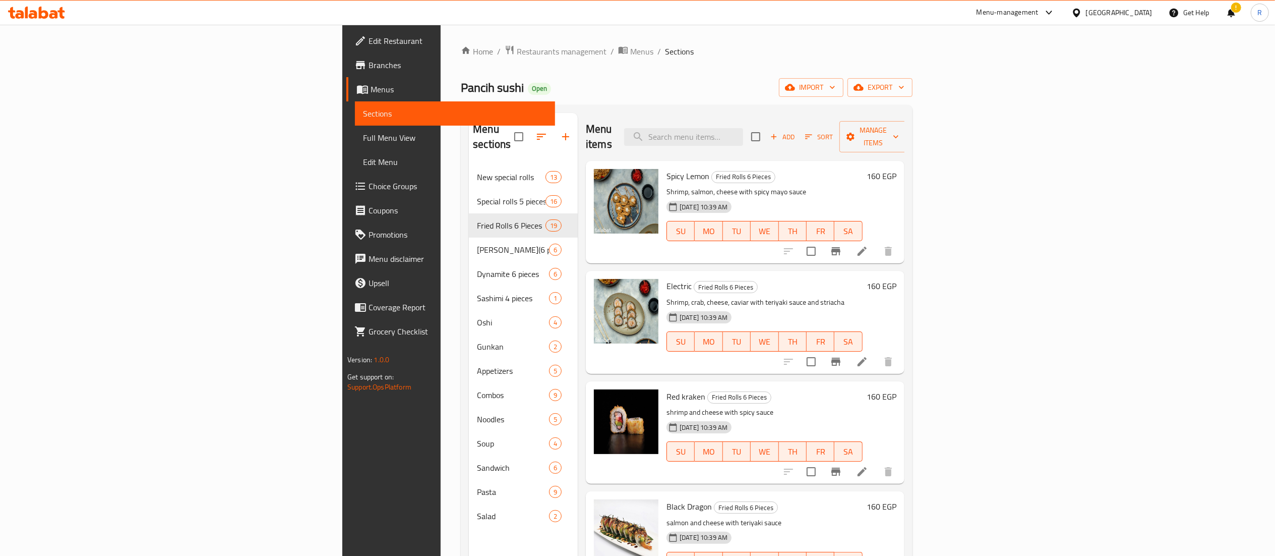
scroll to position [1296, 0]
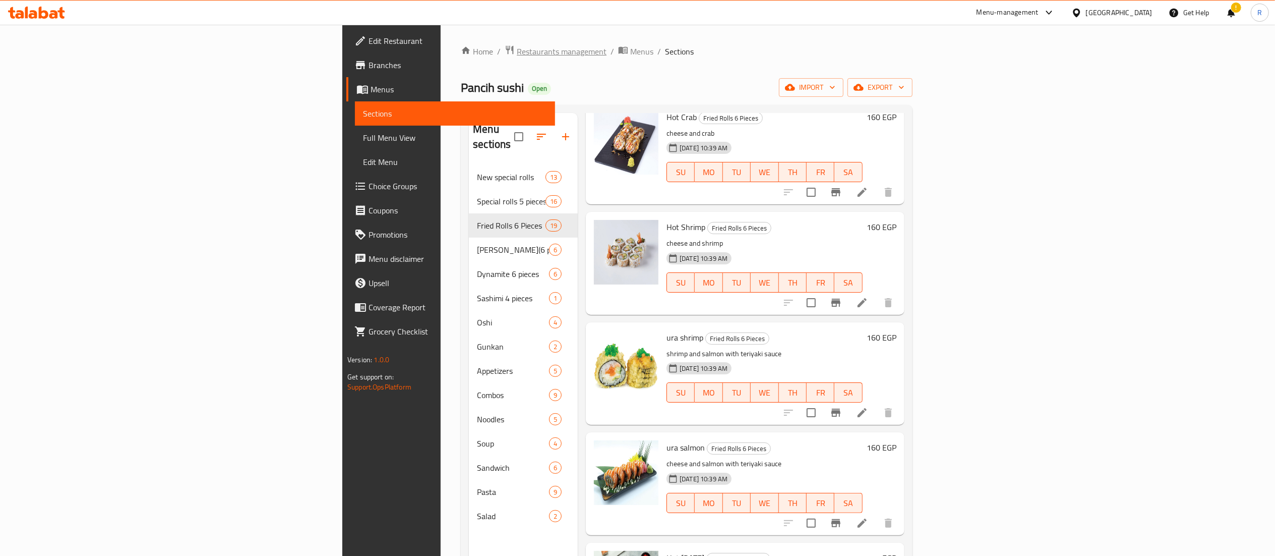
click at [517, 55] on span "Restaurants management" at bounding box center [562, 51] width 90 height 12
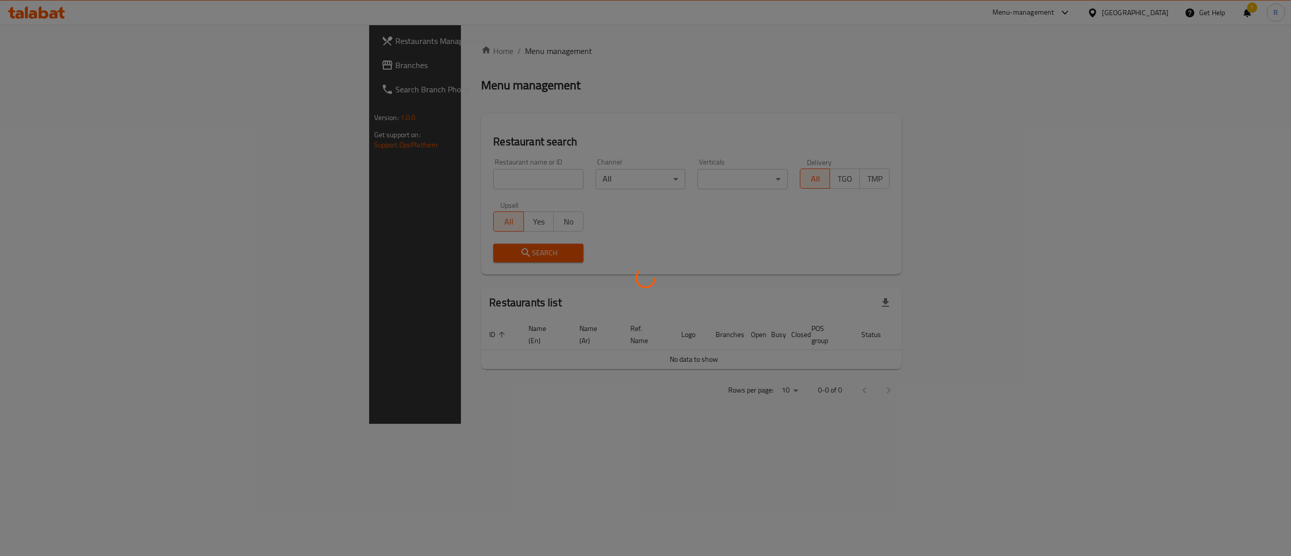
click at [443, 180] on div at bounding box center [645, 278] width 1291 height 556
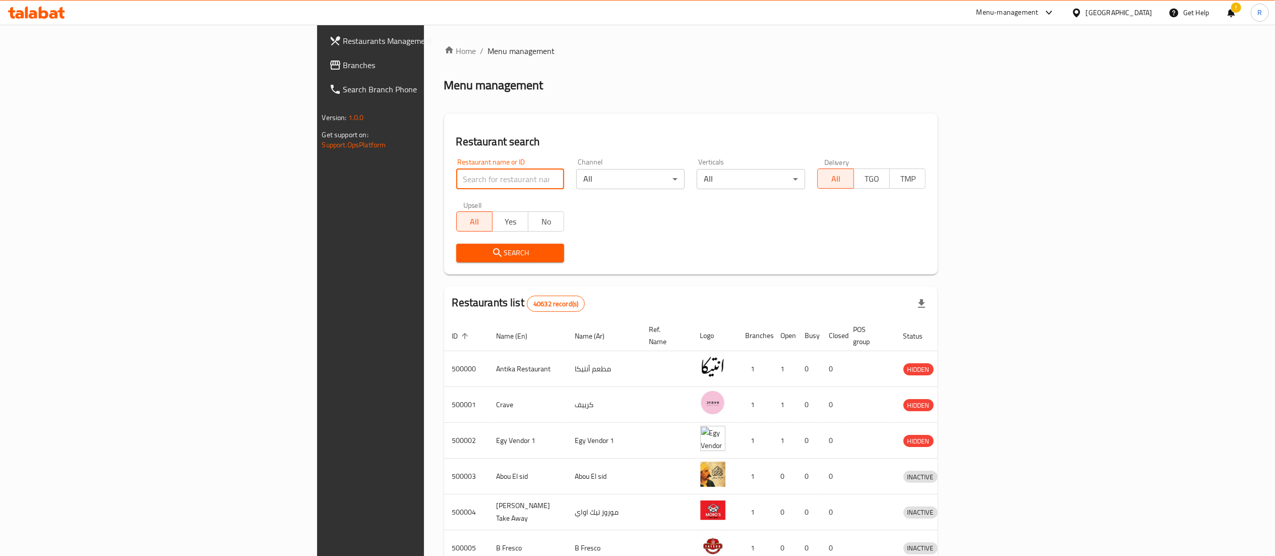
click at [456, 180] on input "search" at bounding box center [510, 179] width 108 height 20
type input "5 roosters"
click button "Search" at bounding box center [510, 253] width 108 height 19
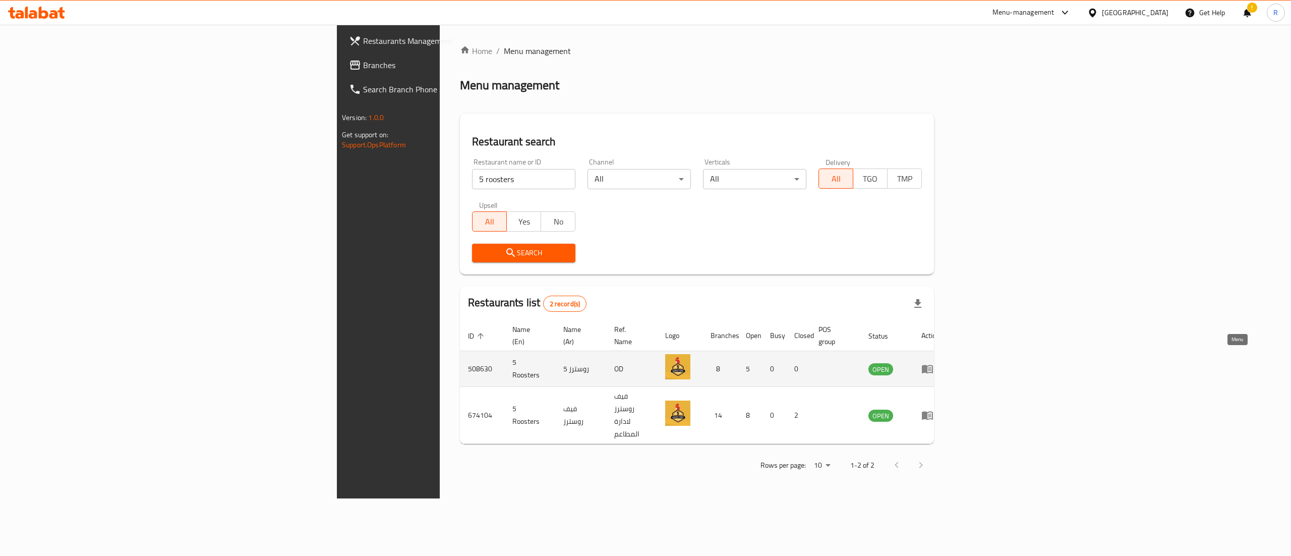
click at [933, 365] on icon "enhanced table" at bounding box center [927, 369] width 11 height 9
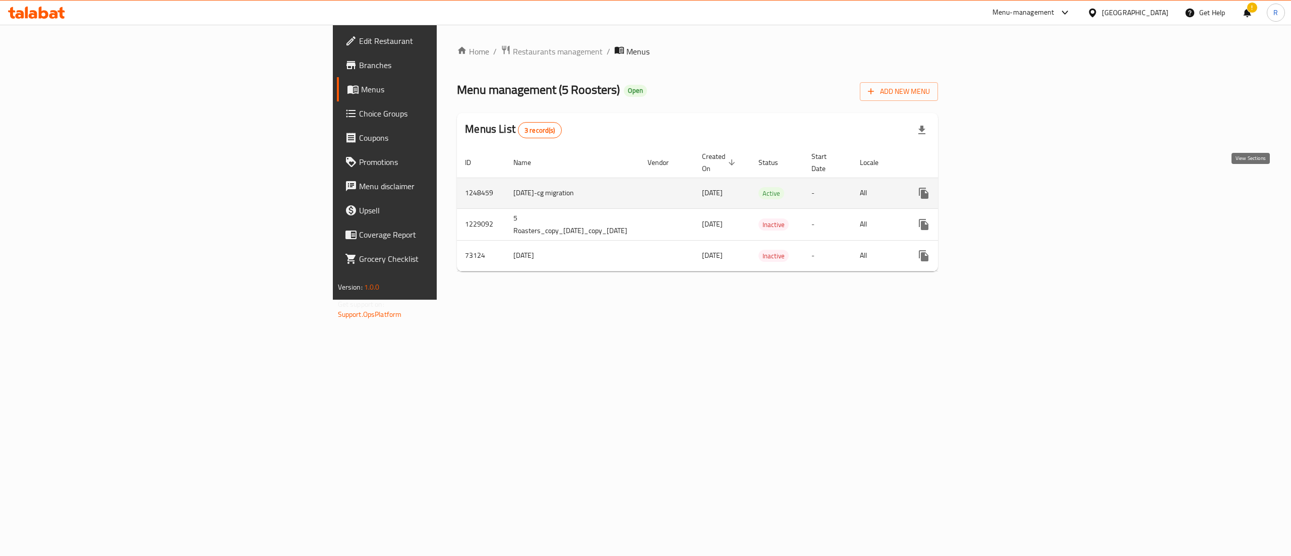
click at [1001, 189] on icon "enhanced table" at bounding box center [996, 193] width 9 height 9
